Goal: Communication & Community: Share content

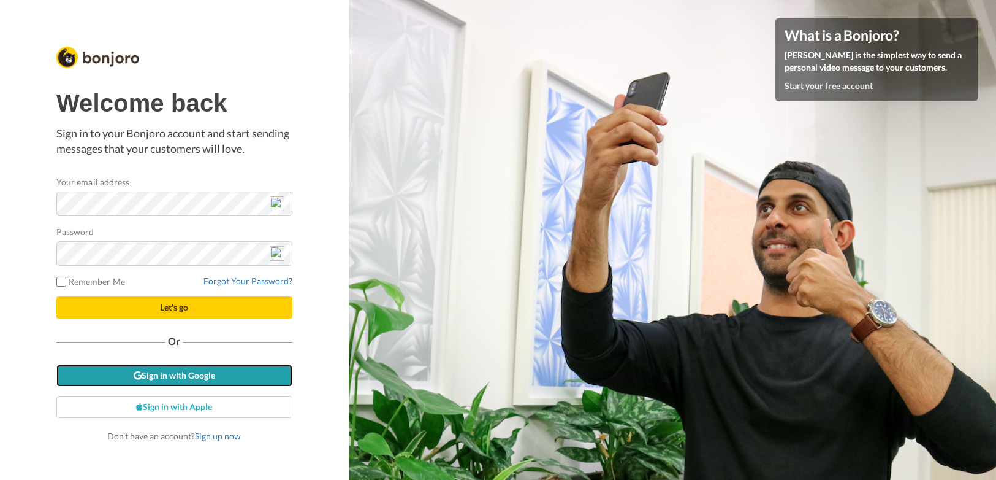
click at [177, 372] on link "Sign in with Google" at bounding box center [174, 375] width 236 height 22
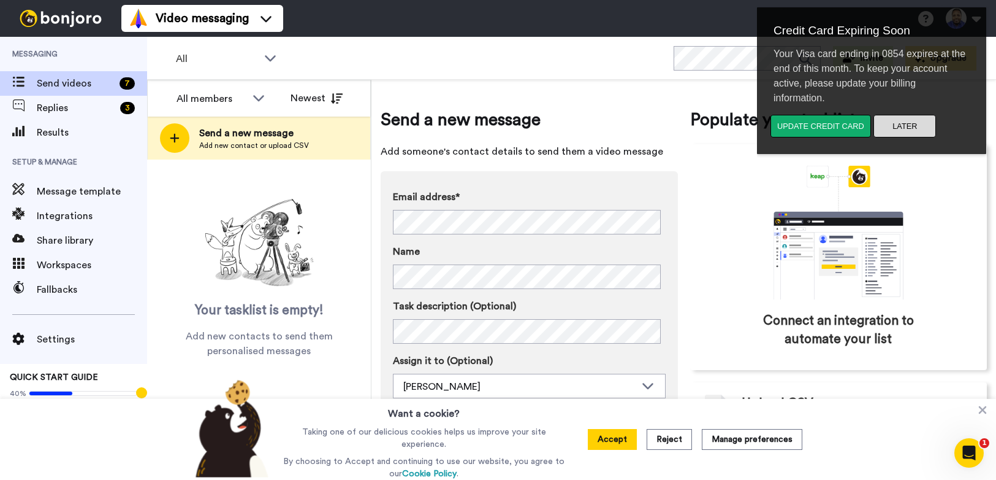
click at [896, 127] on button "Later" at bounding box center [905, 126] width 63 height 23
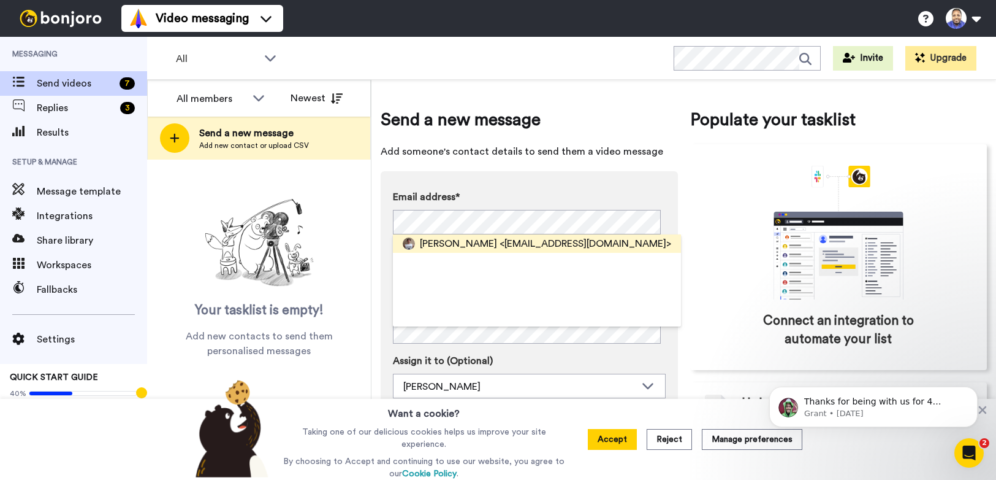
click at [586, 240] on span "<[EMAIL_ADDRESS][DOMAIN_NAME]>" at bounding box center [586, 243] width 172 height 15
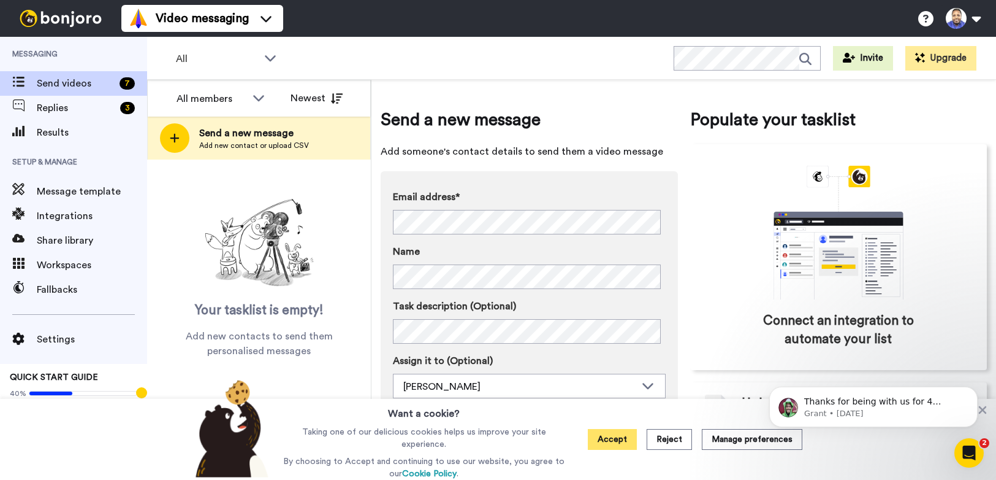
click at [615, 443] on button "Accept" at bounding box center [612, 439] width 49 height 21
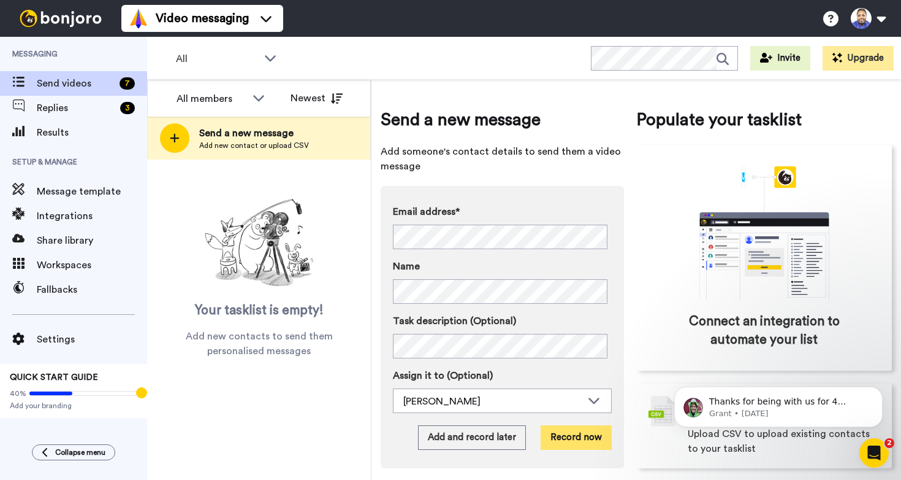
click at [569, 438] on button "Record now" at bounding box center [576, 437] width 71 height 25
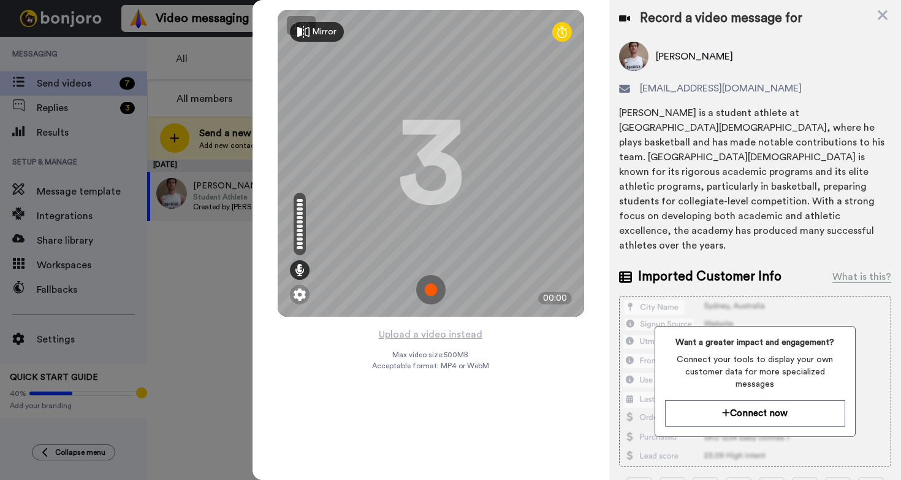
click at [435, 285] on img at bounding box center [430, 289] width 29 height 29
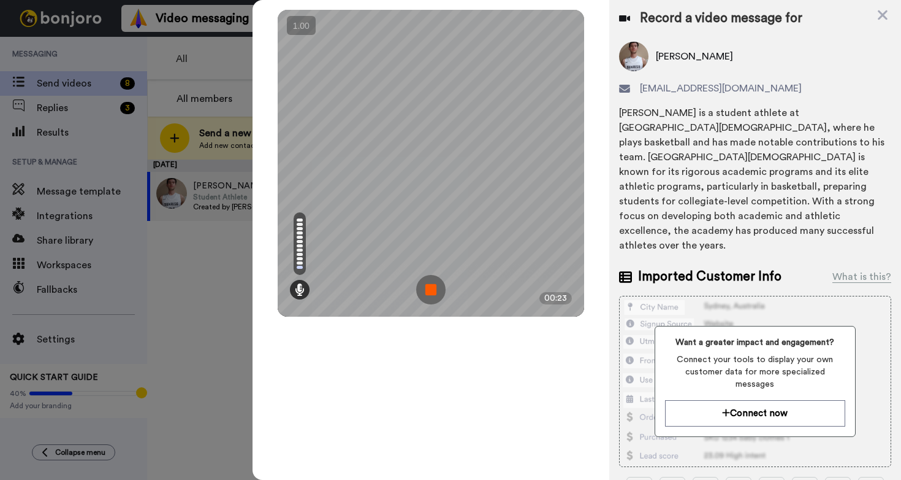
click at [435, 285] on img at bounding box center [430, 289] width 29 height 29
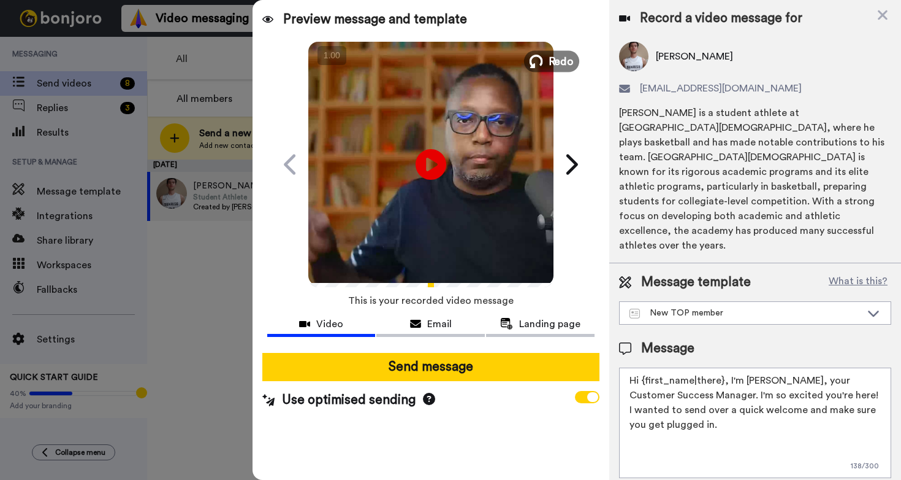
click at [551, 59] on span "Redo" at bounding box center [561, 61] width 26 height 16
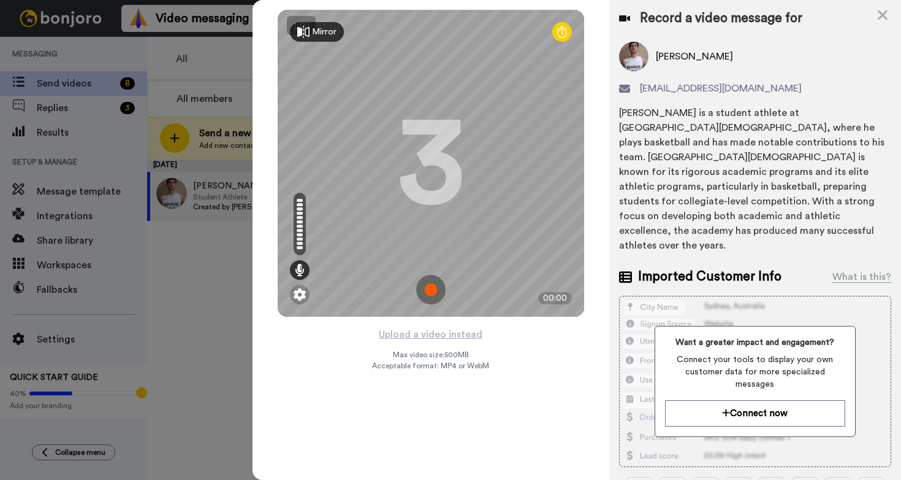
click at [431, 286] on img at bounding box center [430, 289] width 29 height 29
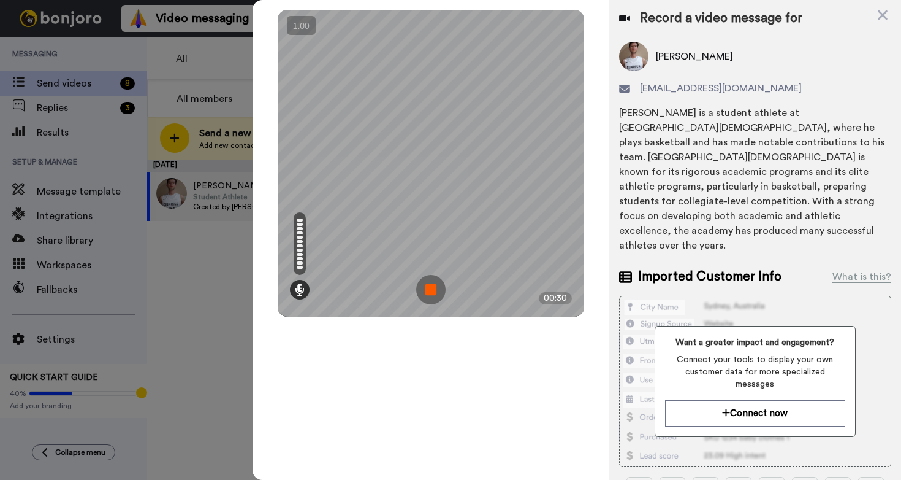
click at [431, 286] on img at bounding box center [430, 289] width 29 height 29
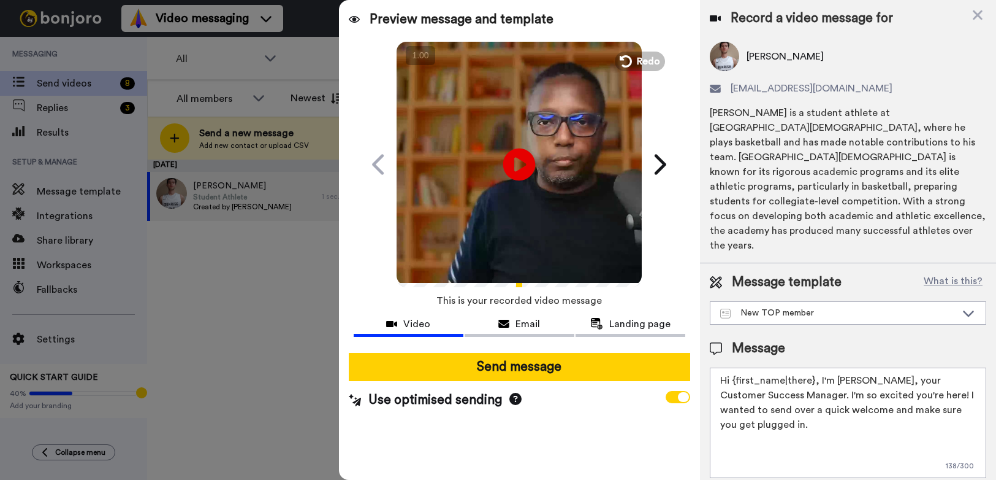
click at [522, 164] on icon "Play/Pause" at bounding box center [519, 164] width 32 height 58
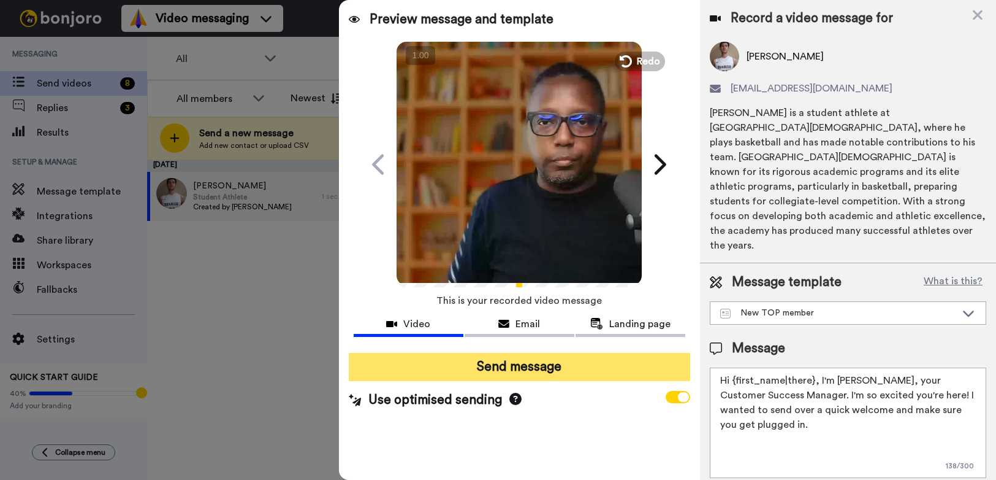
click at [491, 365] on button "Send message" at bounding box center [520, 367] width 342 height 28
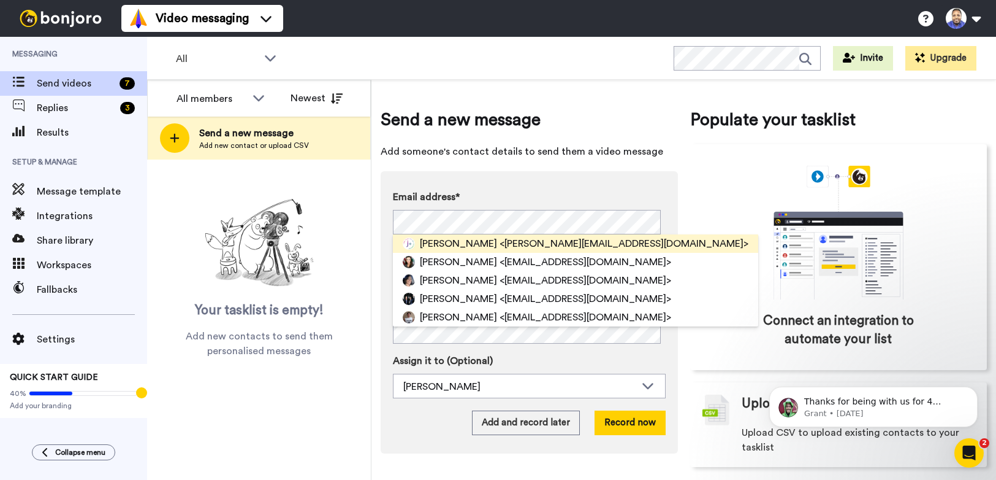
click at [446, 245] on span "[PERSON_NAME]" at bounding box center [458, 243] width 77 height 15
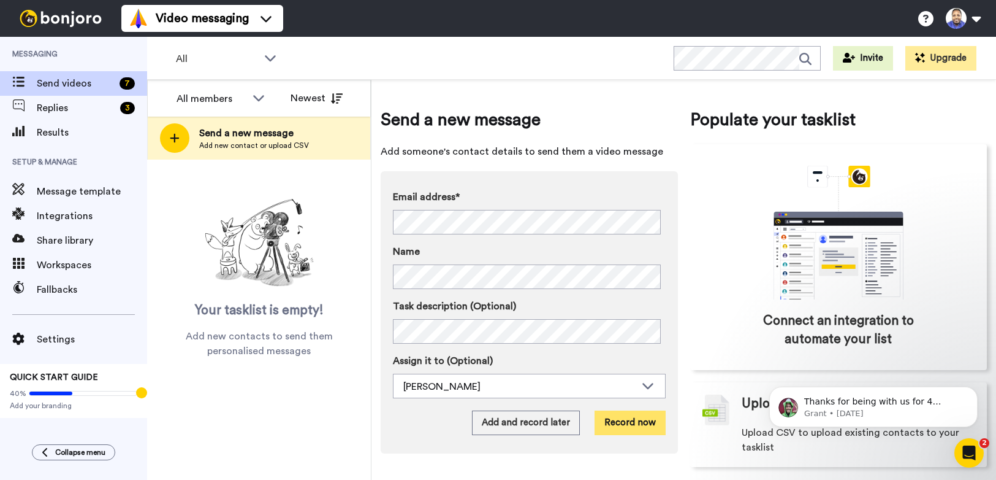
click at [635, 419] on button "Record now" at bounding box center [630, 422] width 71 height 25
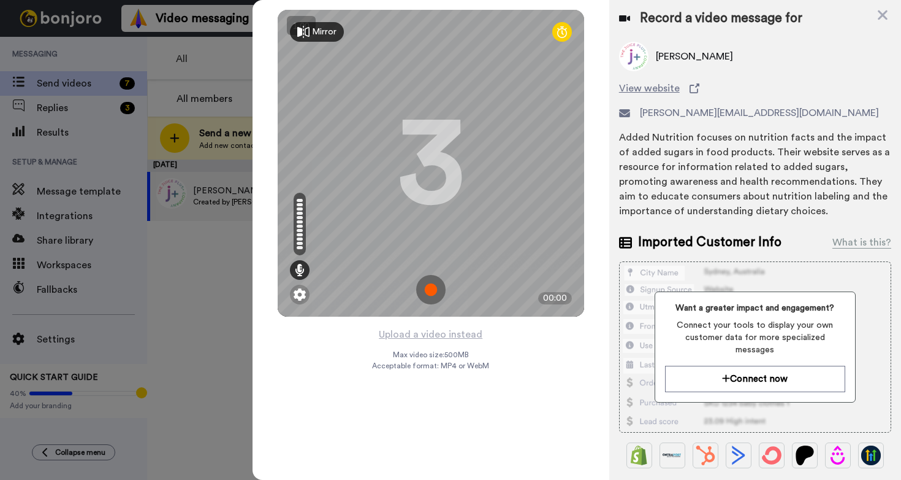
click at [434, 285] on img at bounding box center [430, 289] width 29 height 29
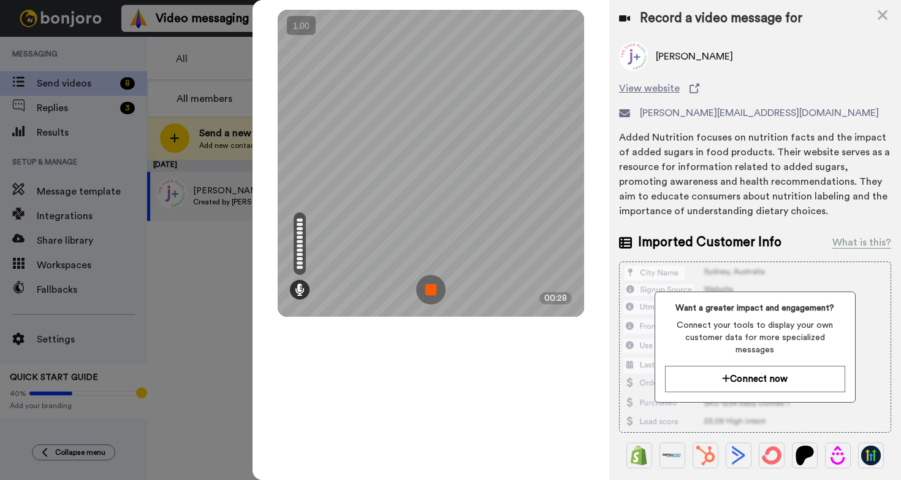
click at [434, 285] on img at bounding box center [430, 289] width 29 height 29
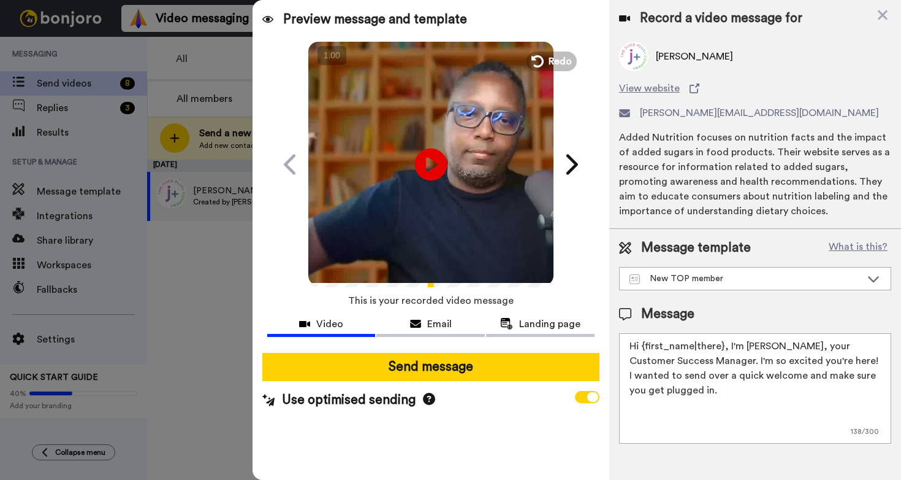
click at [440, 163] on icon at bounding box center [431, 164] width 32 height 32
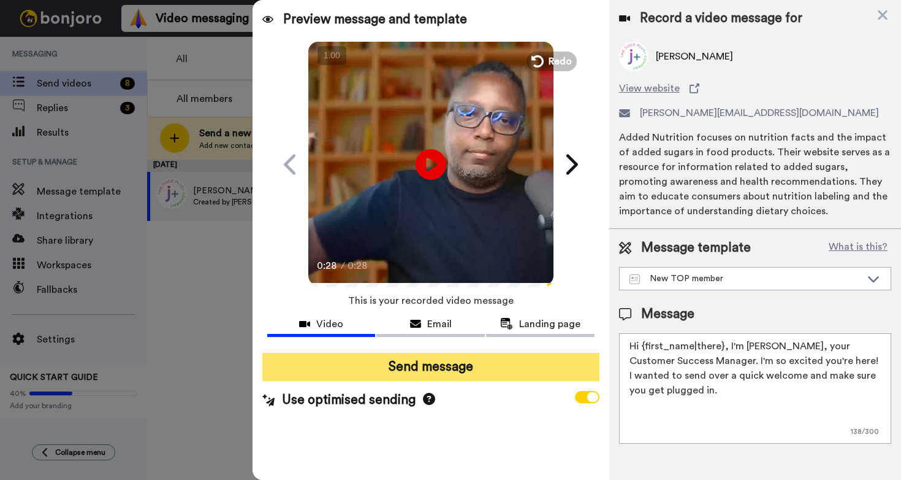
click at [413, 370] on button "Send message" at bounding box center [430, 367] width 337 height 28
